Goal: Information Seeking & Learning: Learn about a topic

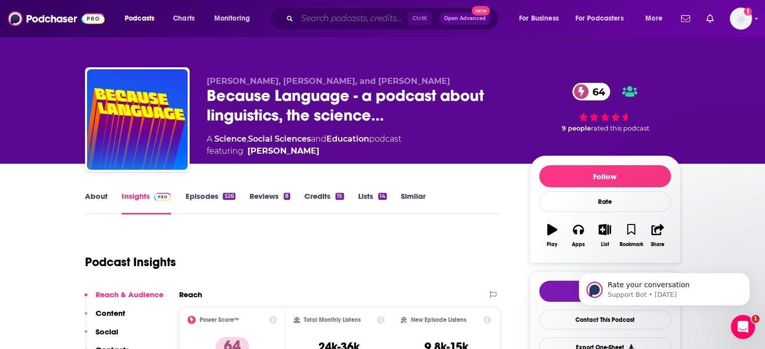
click at [349, 25] on input "Search podcasts, credits, & more..." at bounding box center [352, 19] width 111 height 16
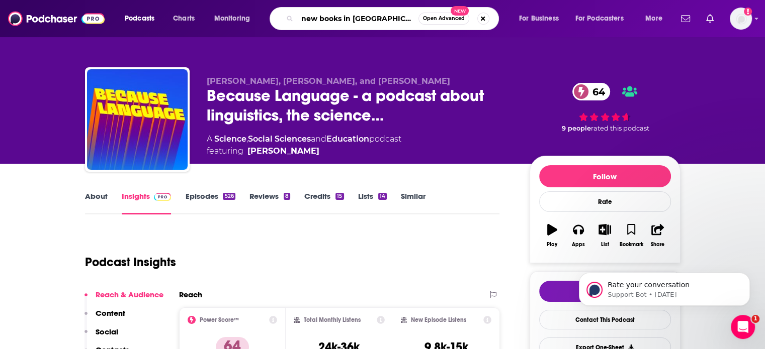
type input "new books in language"
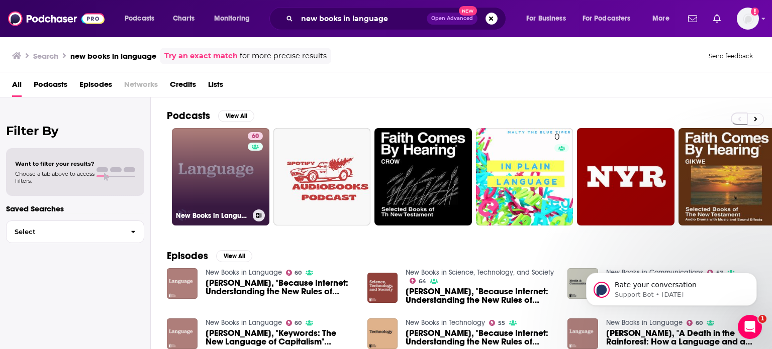
click at [230, 164] on link "60 New Books in Language" at bounding box center [221, 177] width 98 height 98
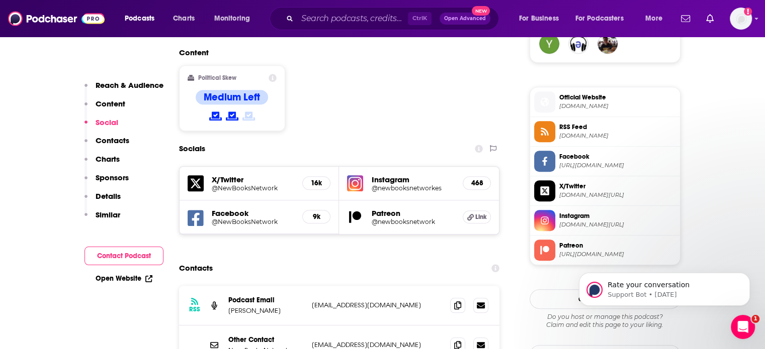
scroll to position [772, 0]
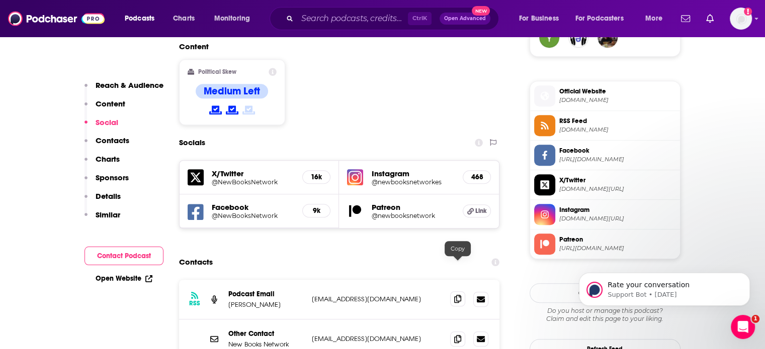
click at [457, 295] on icon at bounding box center [457, 299] width 7 height 8
click at [455, 331] on span at bounding box center [457, 338] width 15 height 15
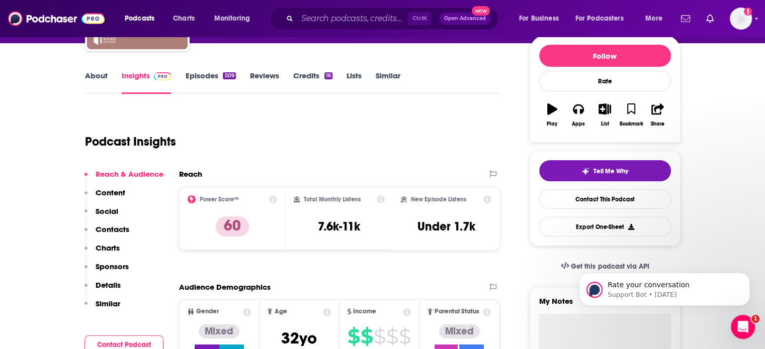
scroll to position [0, 0]
